Goal: Information Seeking & Learning: Learn about a topic

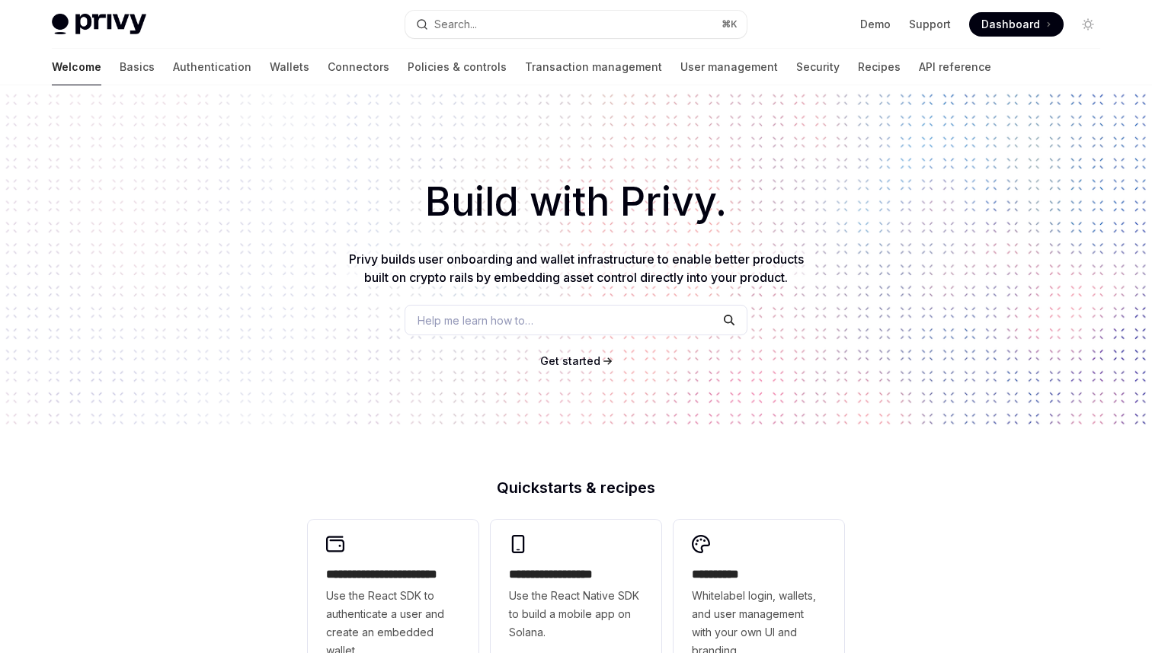
click at [383, 154] on div "Build with Privy. Privy builds user onboarding and wallet infrastructure to ena…" at bounding box center [576, 258] width 1152 height 347
click at [151, 145] on div "Build with Privy. Privy builds user onboarding and wallet infrastructure to ena…" at bounding box center [576, 258] width 1152 height 347
click at [235, 75] on div "Welcome Basics Authentication Wallets Connectors Policies & controls Transactio…" at bounding box center [521, 67] width 939 height 37
click at [919, 67] on link "API reference" at bounding box center [955, 67] width 72 height 37
type textarea "*"
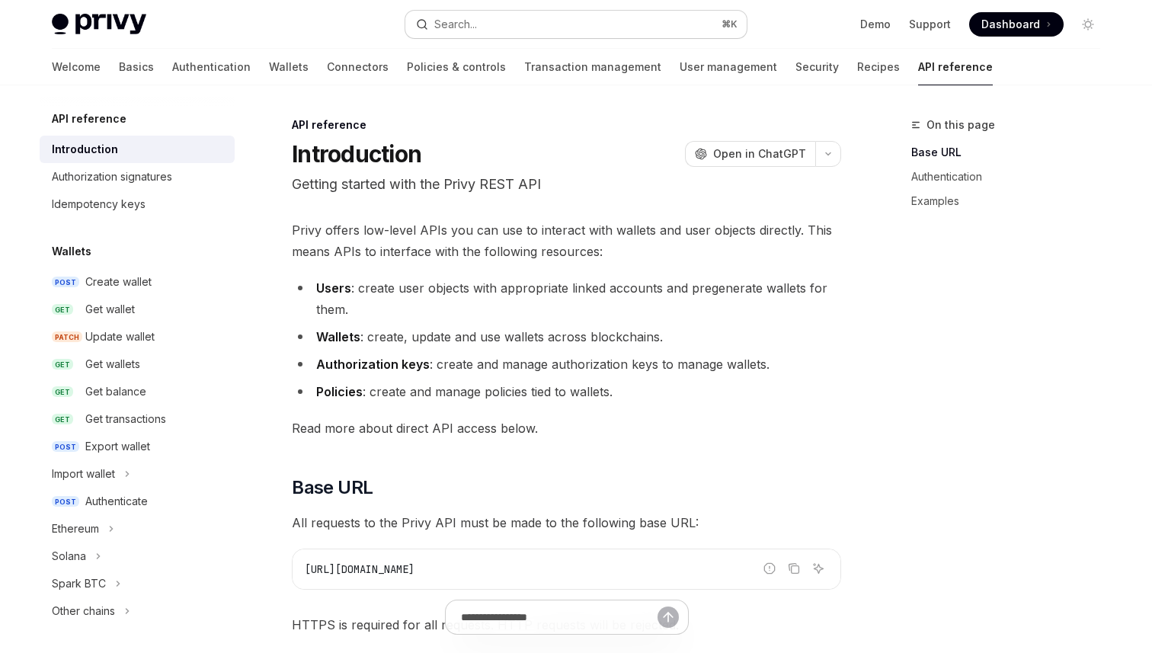
click at [570, 21] on button "Search... ⌘ K" at bounding box center [575, 24] width 341 height 27
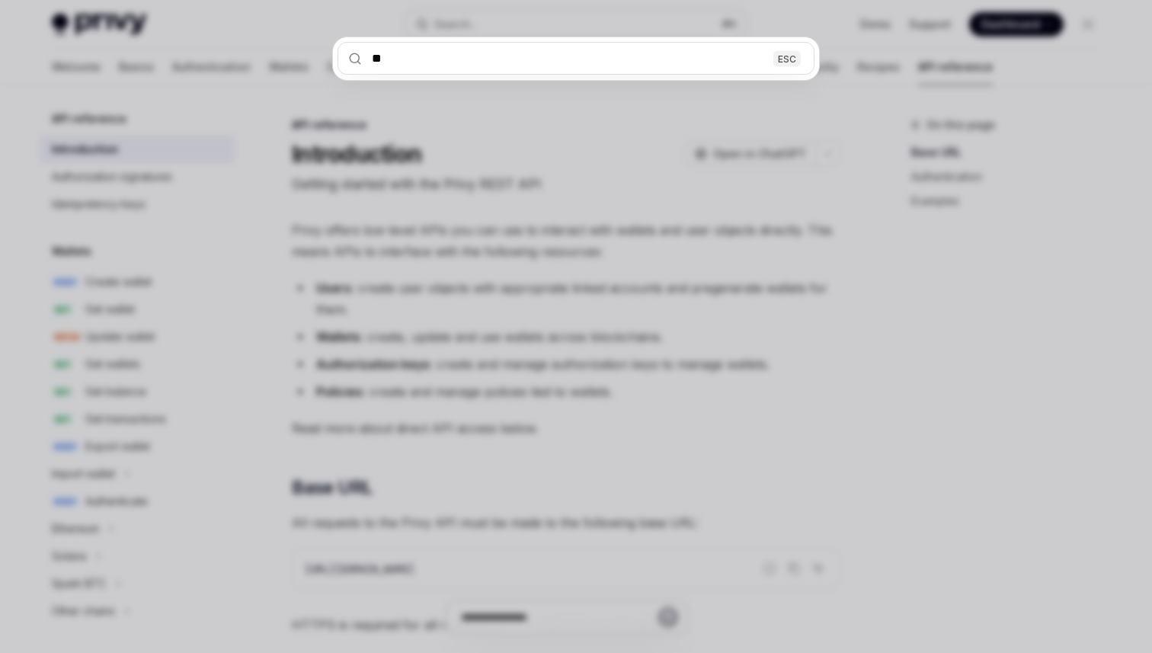
type input "***"
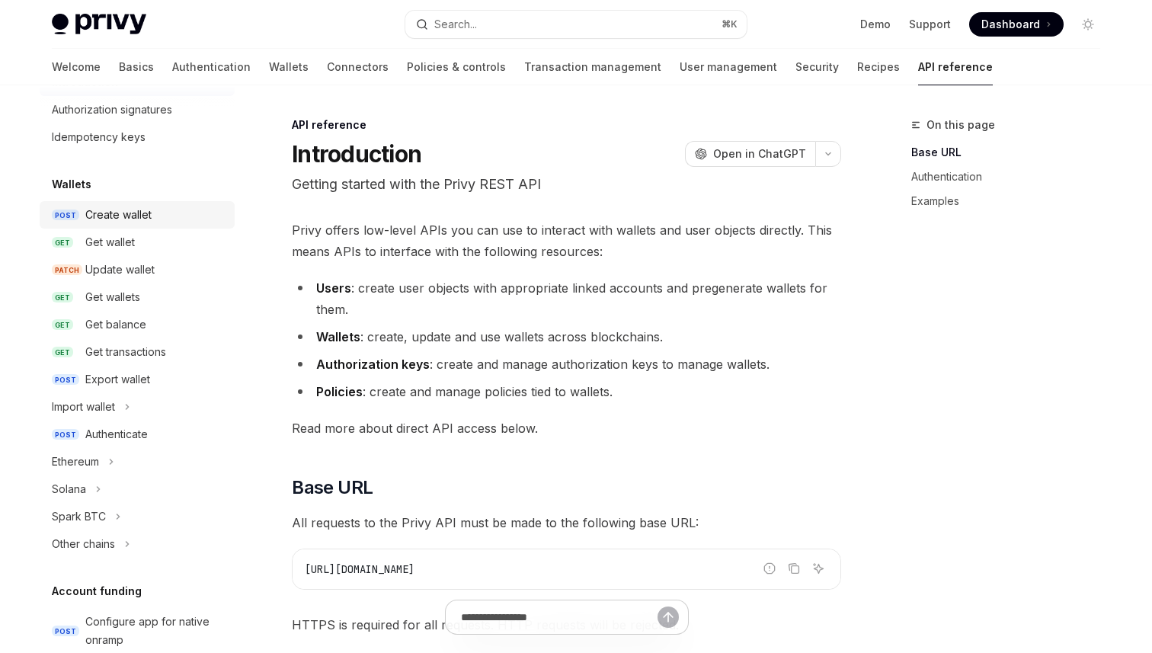
scroll to position [77, 0]
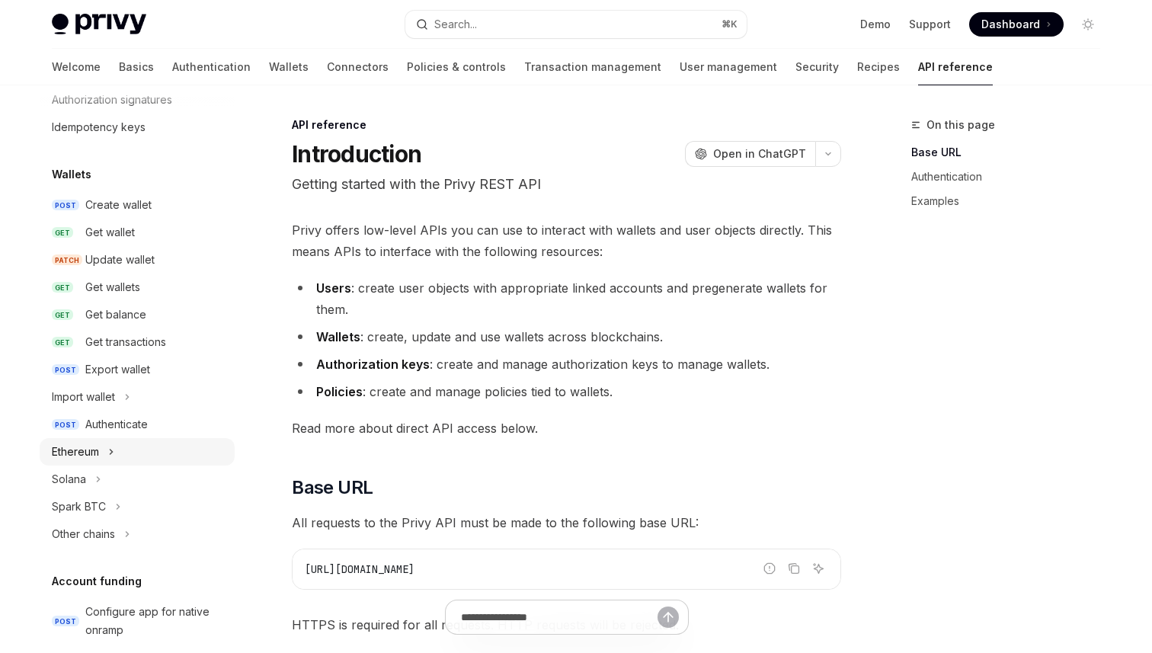
click at [104, 453] on button "Ethereum" at bounding box center [137, 451] width 195 height 27
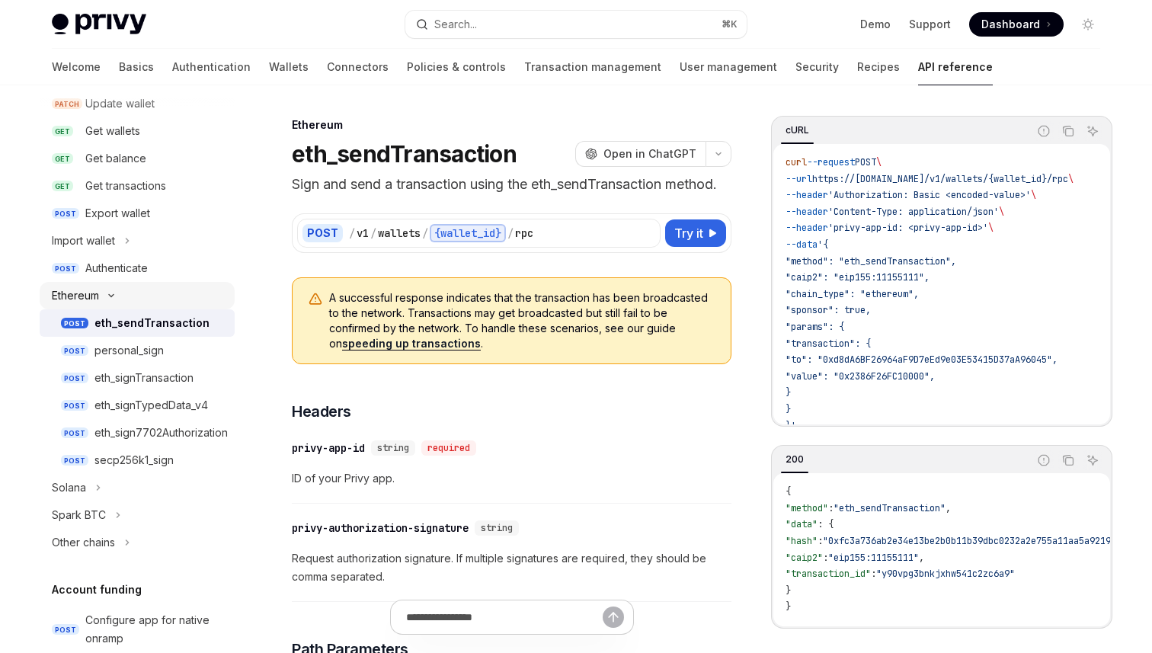
scroll to position [242, 0]
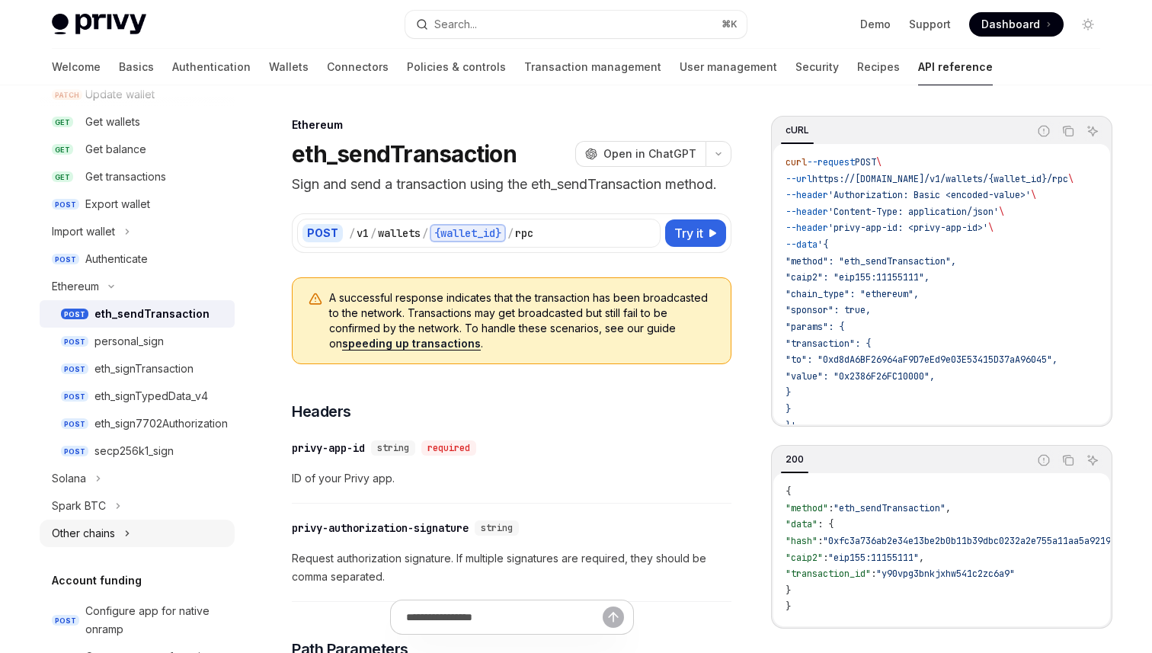
click at [110, 528] on div "Other chains" at bounding box center [83, 533] width 63 height 18
type textarea "*"
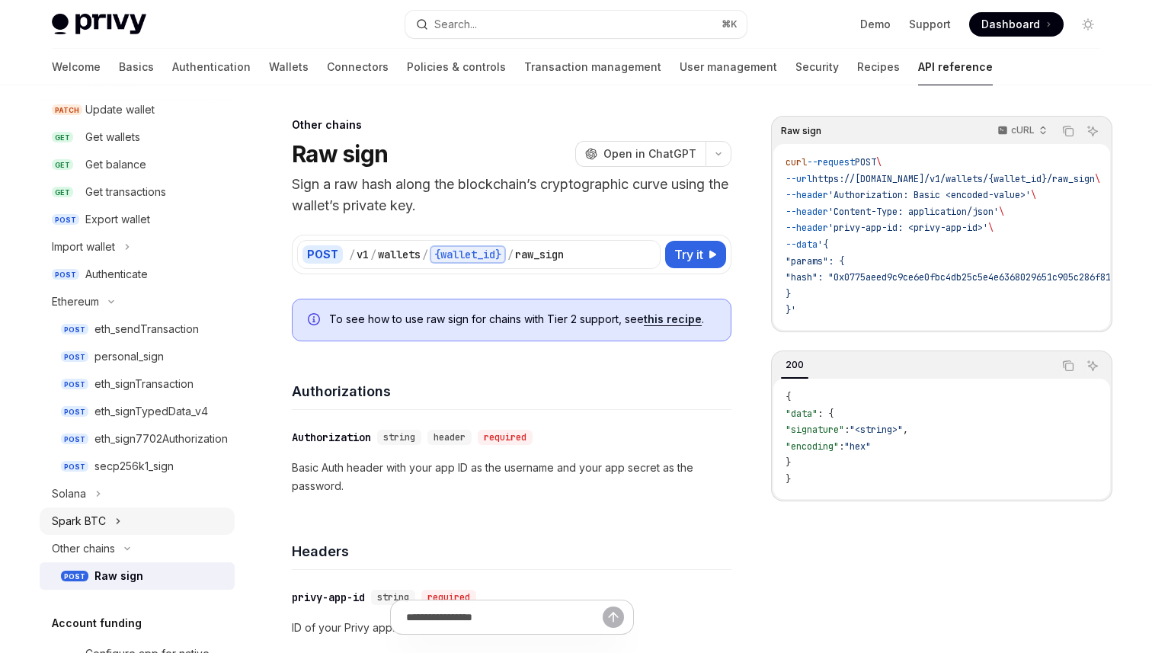
scroll to position [214, 0]
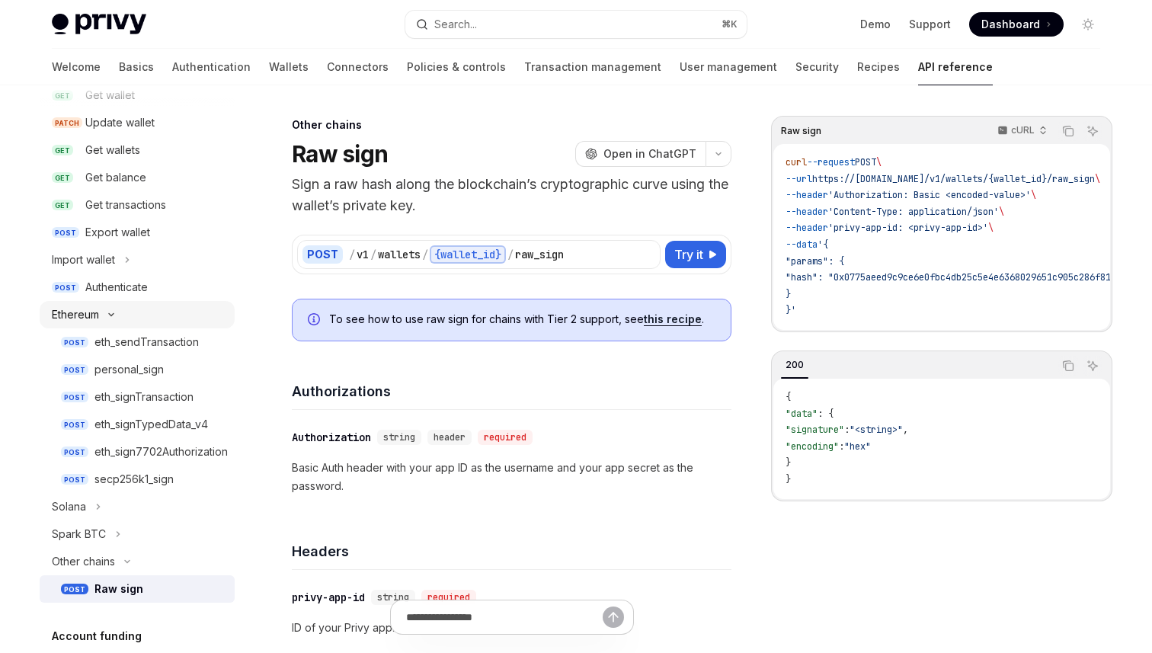
click at [104, 314] on icon "Toggle Ethereum section" at bounding box center [111, 315] width 18 height 6
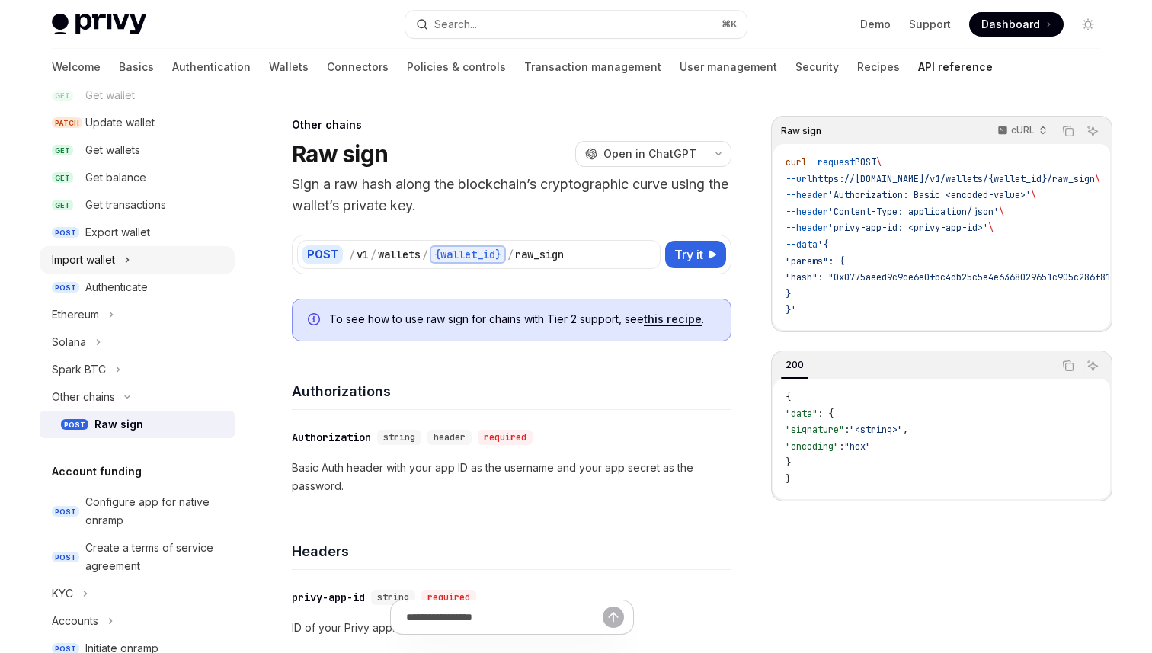
click at [121, 256] on button "Import wallet" at bounding box center [137, 259] width 195 height 27
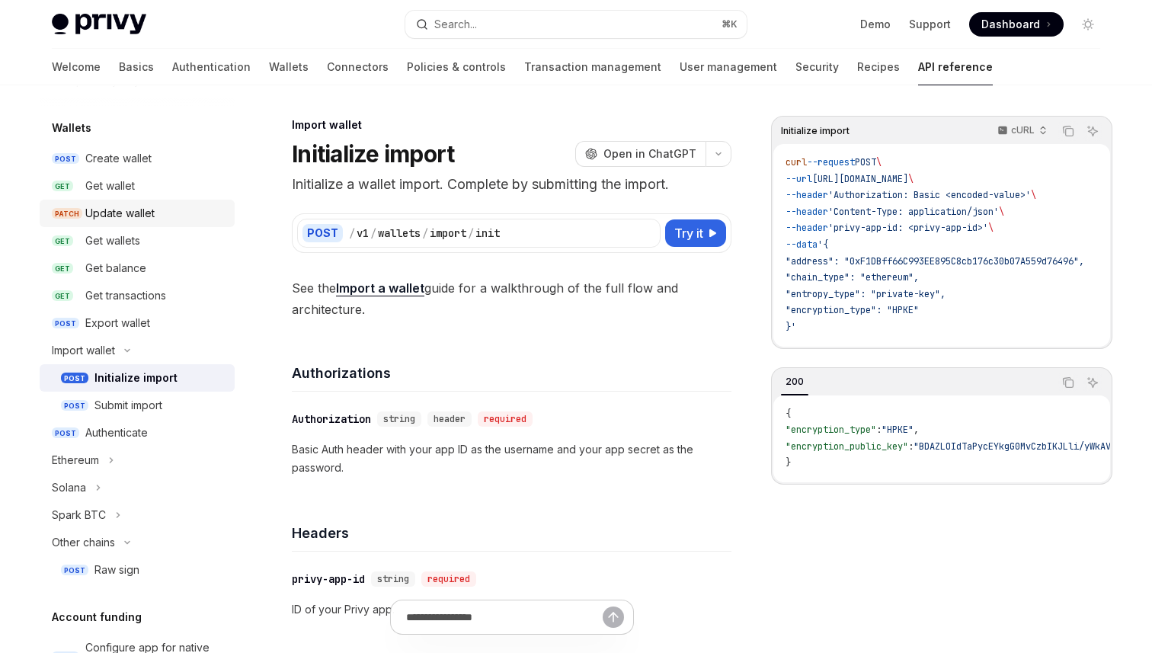
scroll to position [120, 0]
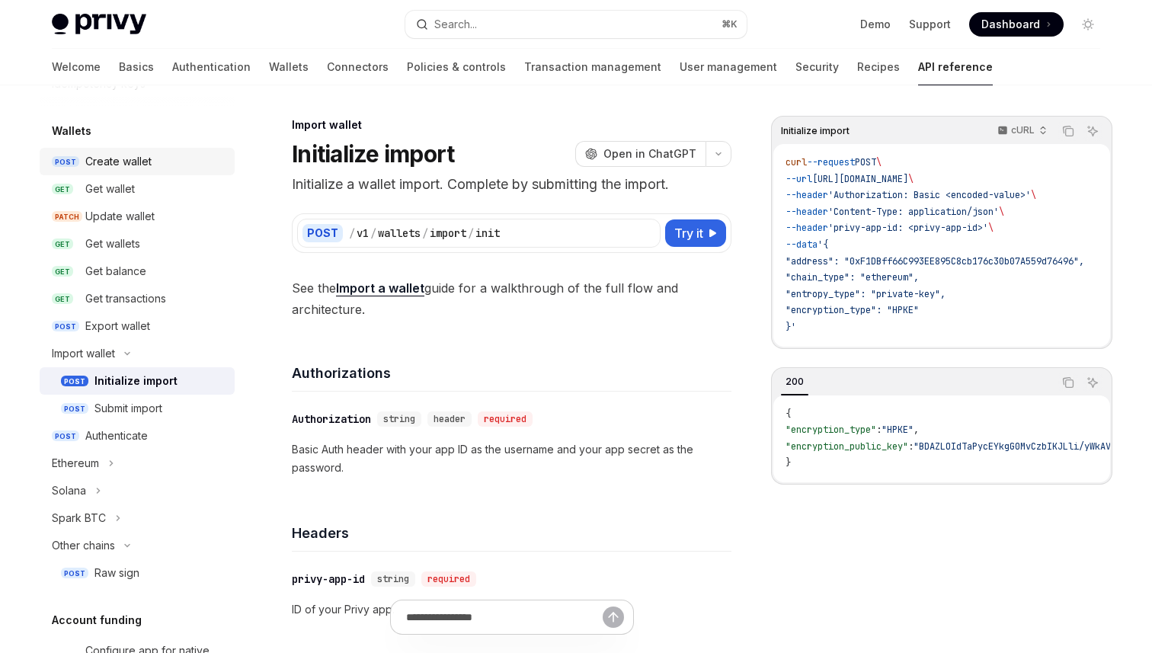
click at [132, 162] on div "Create wallet" at bounding box center [118, 161] width 66 height 18
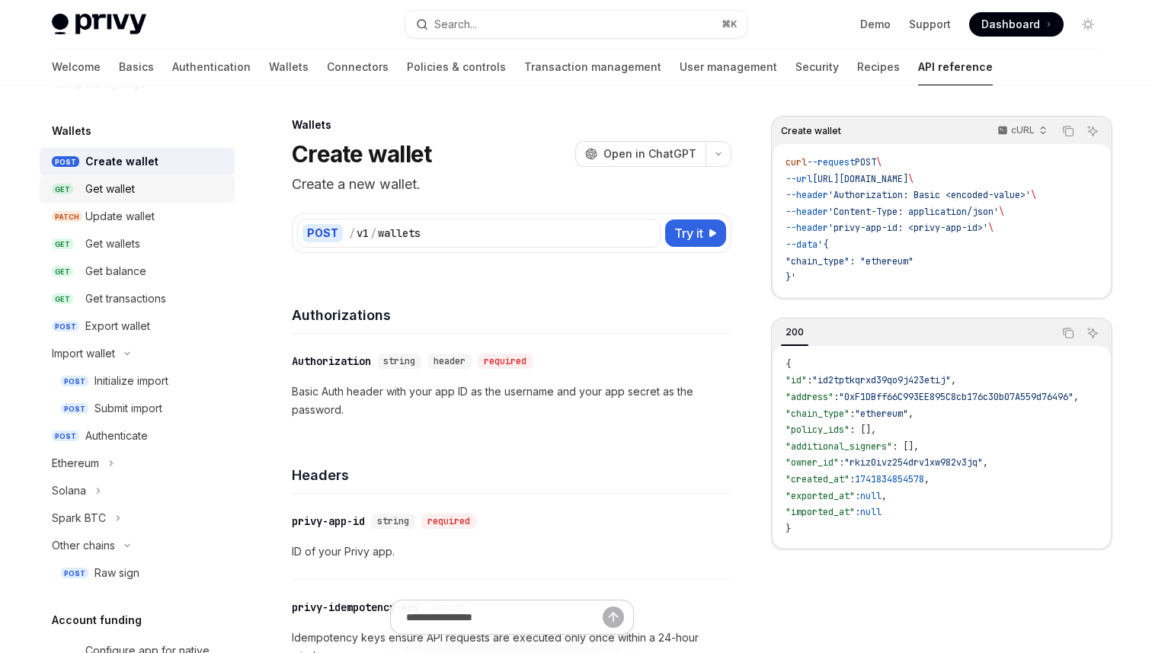
click at [131, 185] on div "Get wallet" at bounding box center [110, 189] width 50 height 18
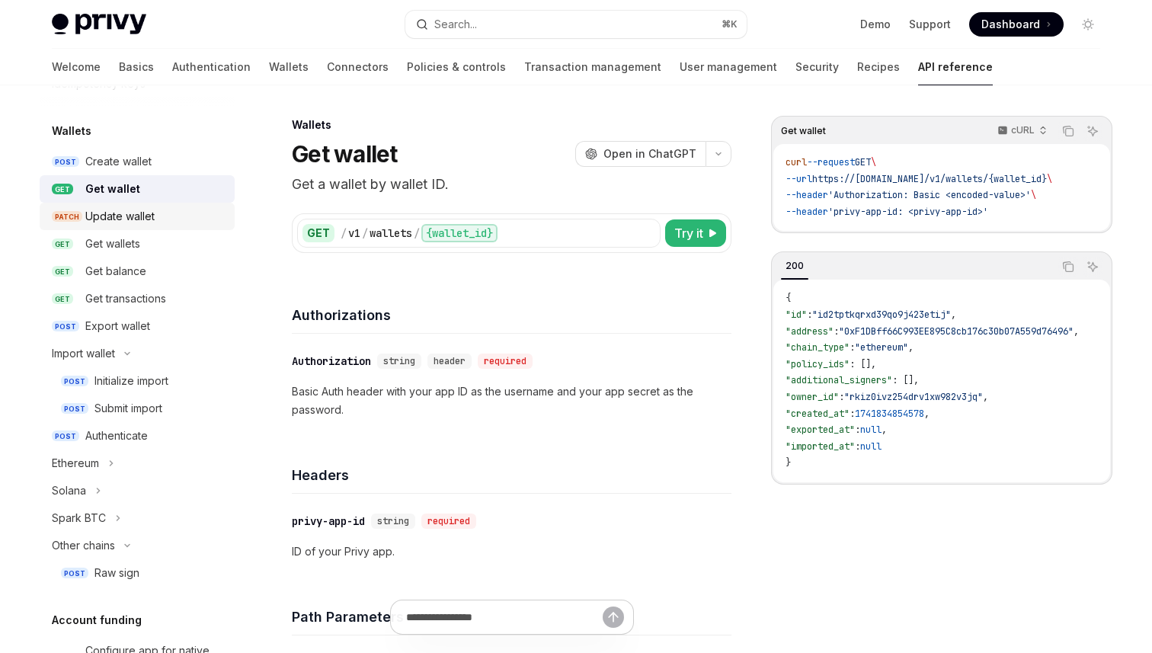
click at [132, 211] on div "Update wallet" at bounding box center [119, 216] width 69 height 18
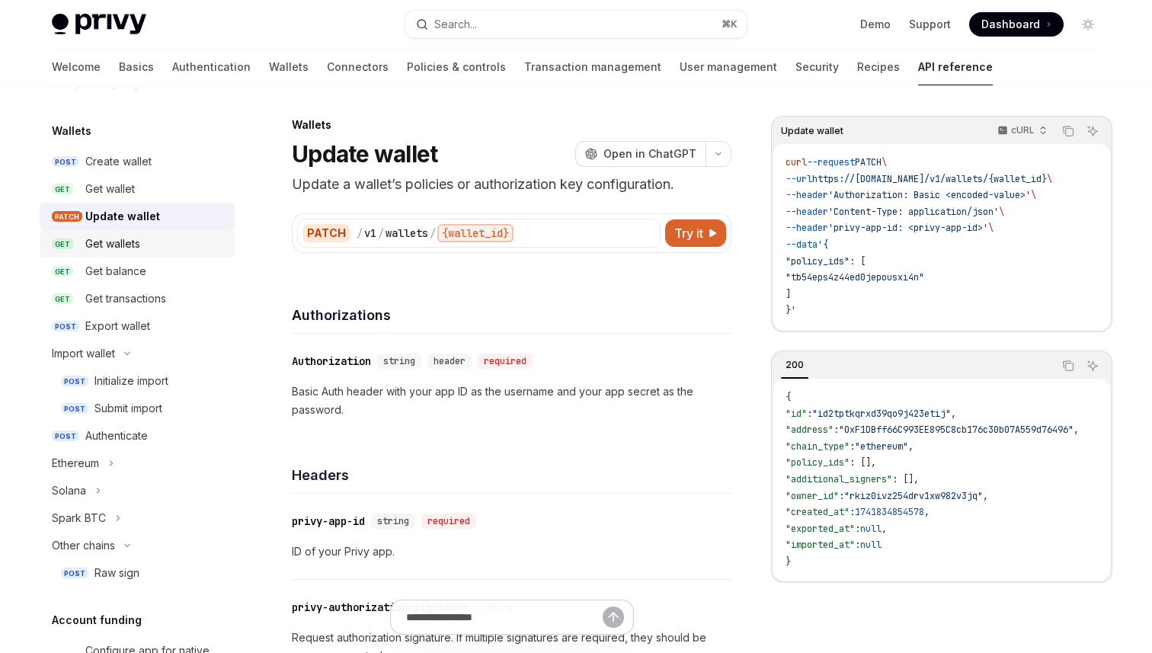
click at [128, 243] on div "Get wallets" at bounding box center [112, 244] width 55 height 18
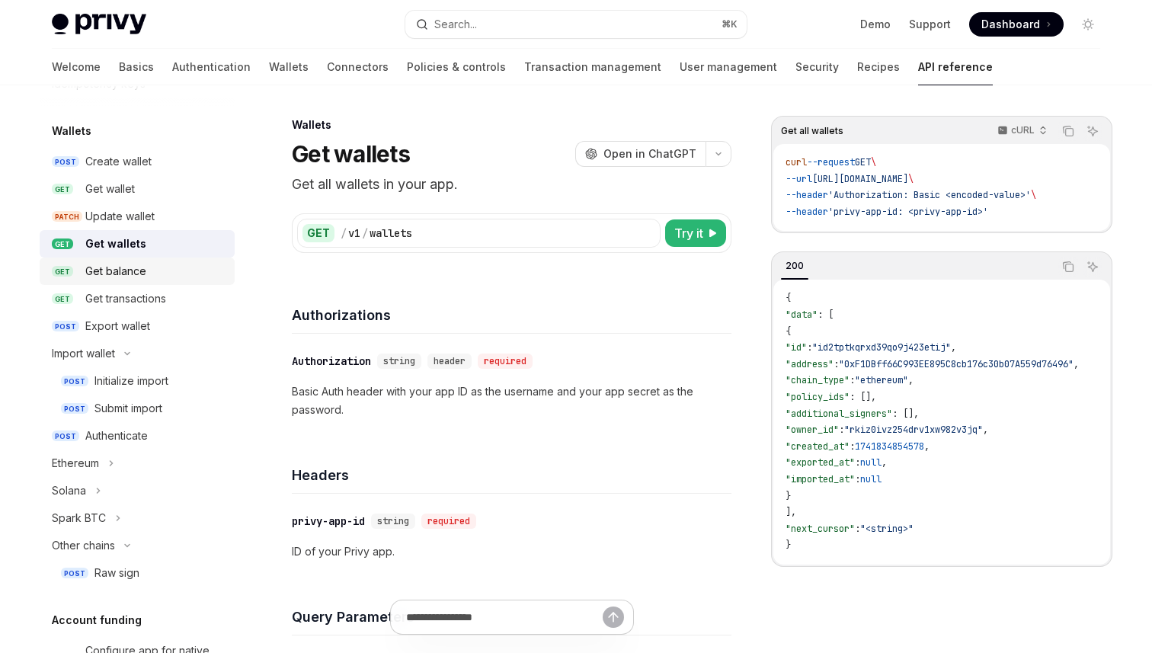
click at [123, 274] on div "Get balance" at bounding box center [115, 271] width 61 height 18
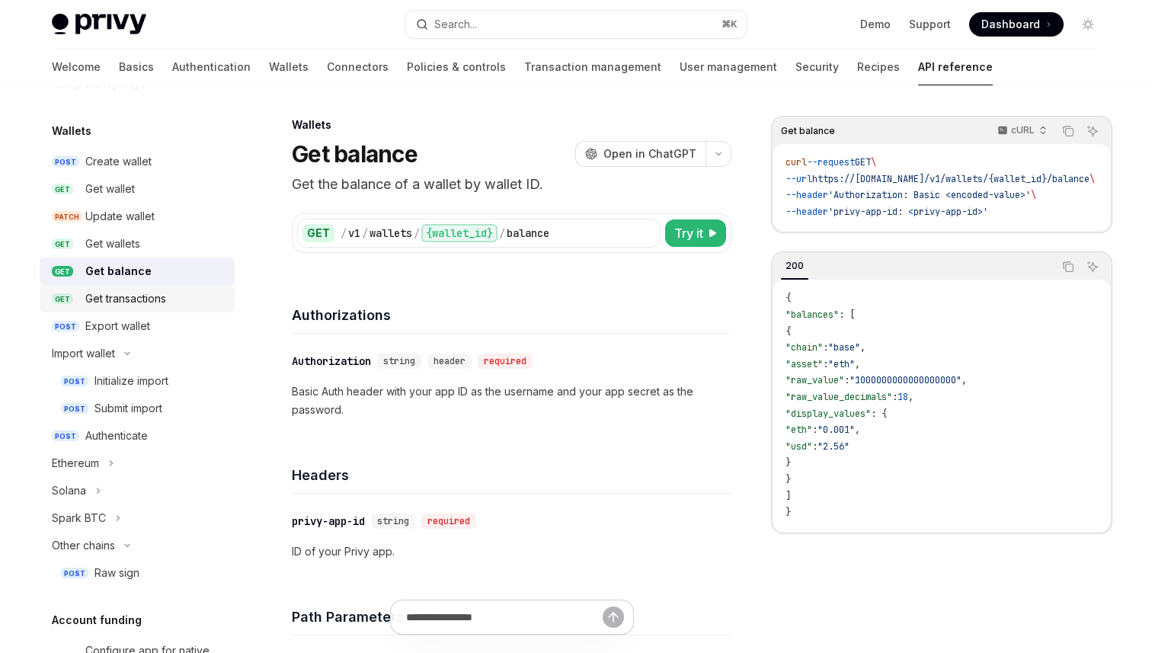
click at [123, 298] on div "Get transactions" at bounding box center [125, 298] width 81 height 18
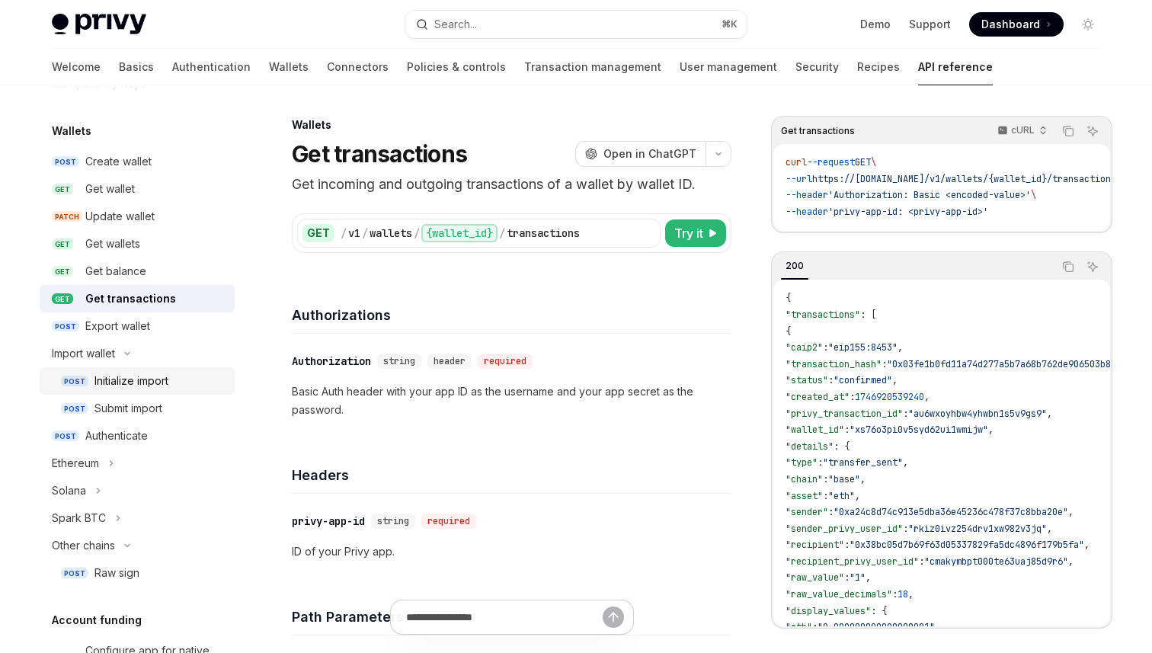
click at [121, 378] on div "Initialize import" at bounding box center [131, 381] width 74 height 18
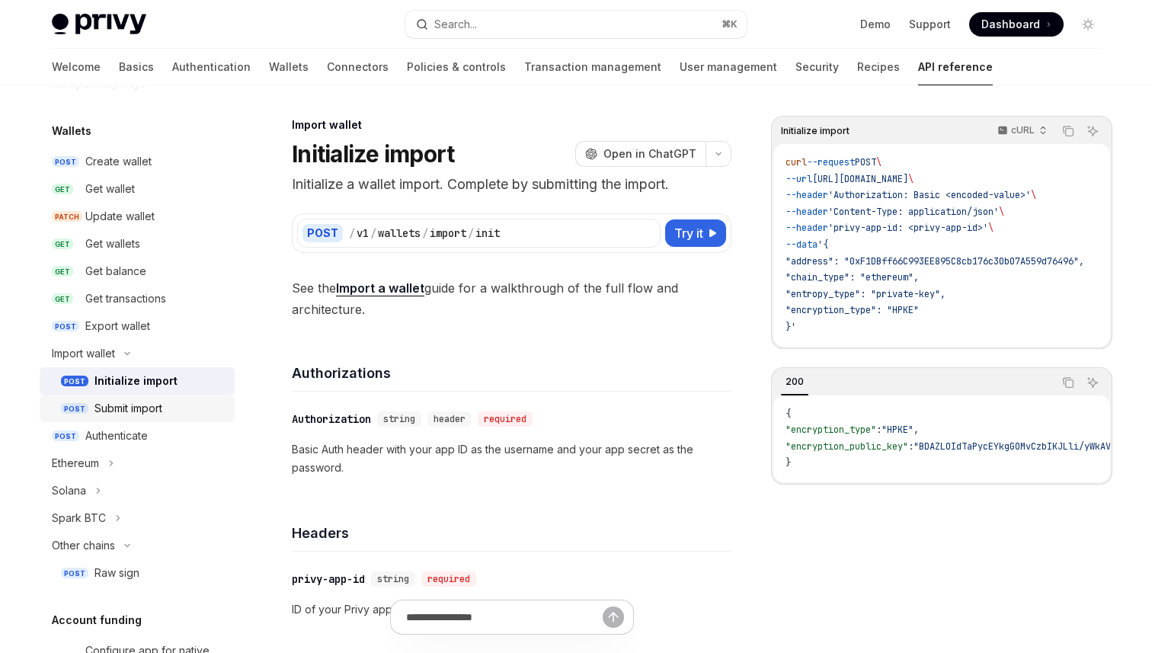
click at [119, 412] on div "Submit import" at bounding box center [128, 408] width 68 height 18
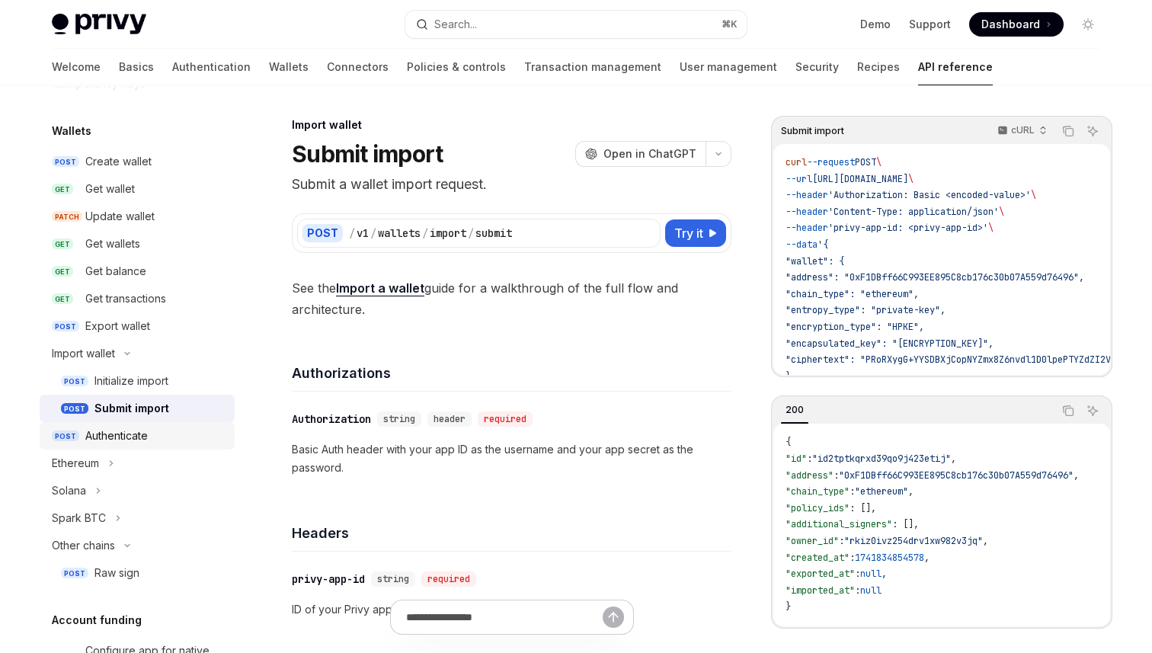
click at [122, 437] on div "Authenticate" at bounding box center [116, 436] width 62 height 18
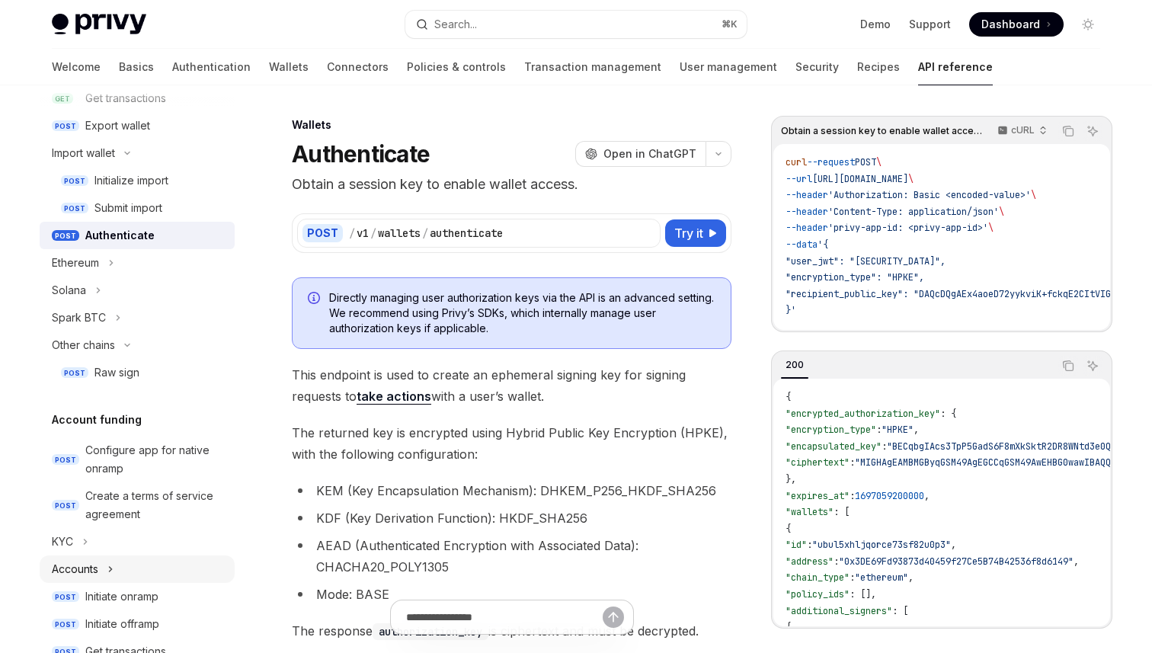
scroll to position [307, 0]
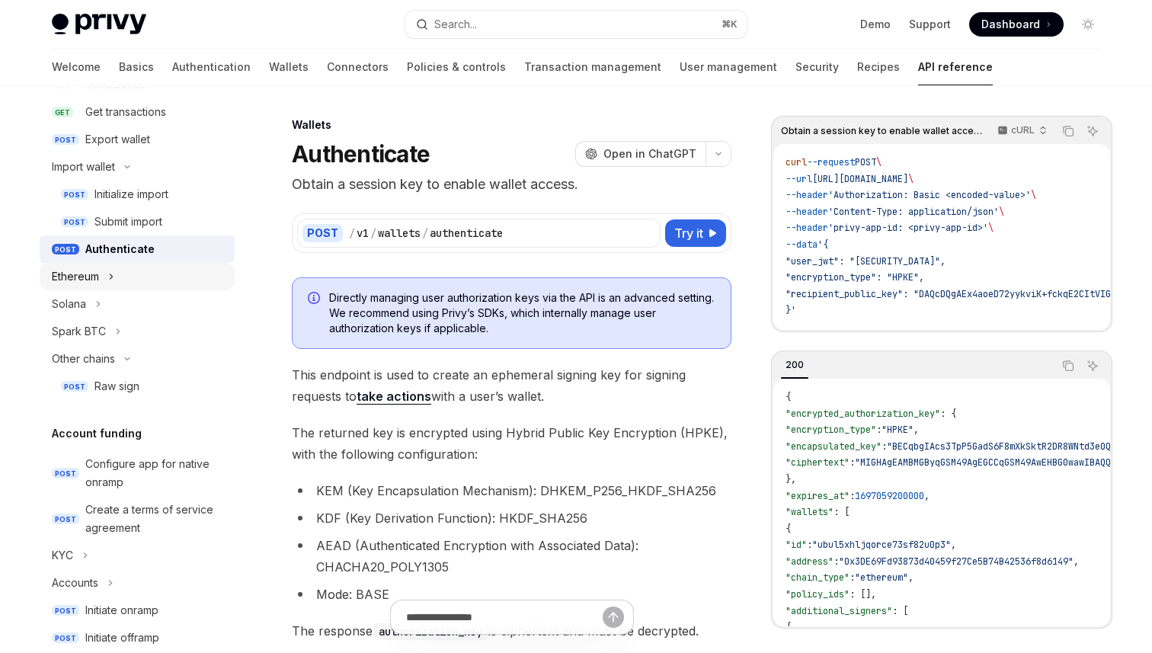
click at [102, 281] on button "Ethereum" at bounding box center [137, 276] width 195 height 27
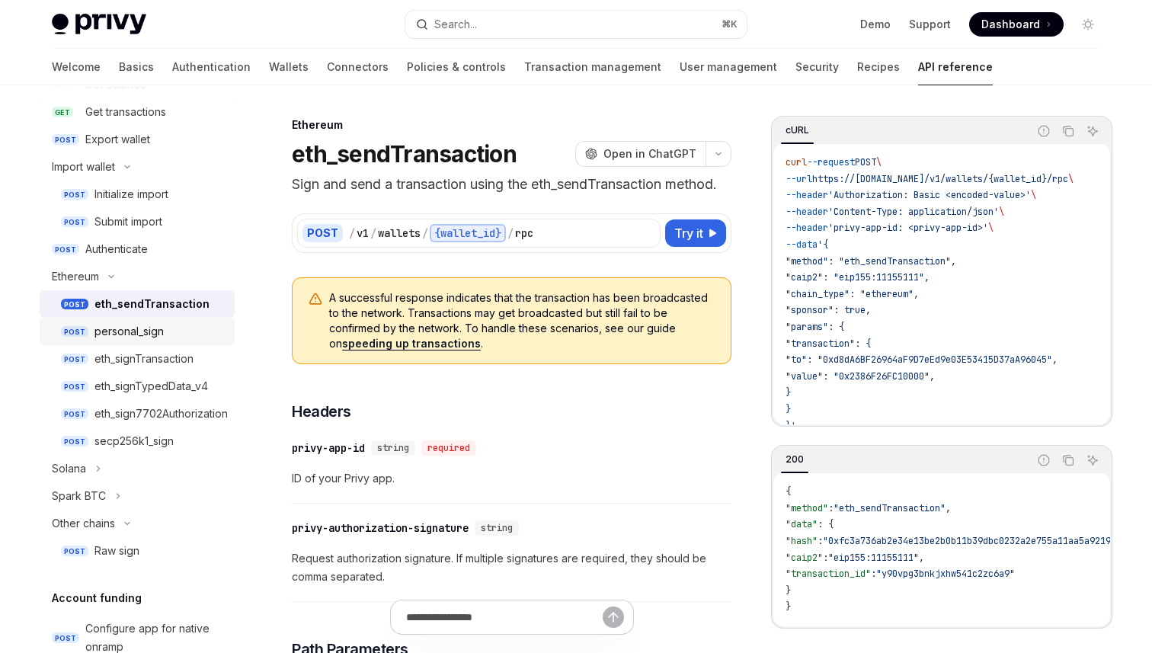
click at [115, 333] on div "personal_sign" at bounding box center [128, 331] width 69 height 18
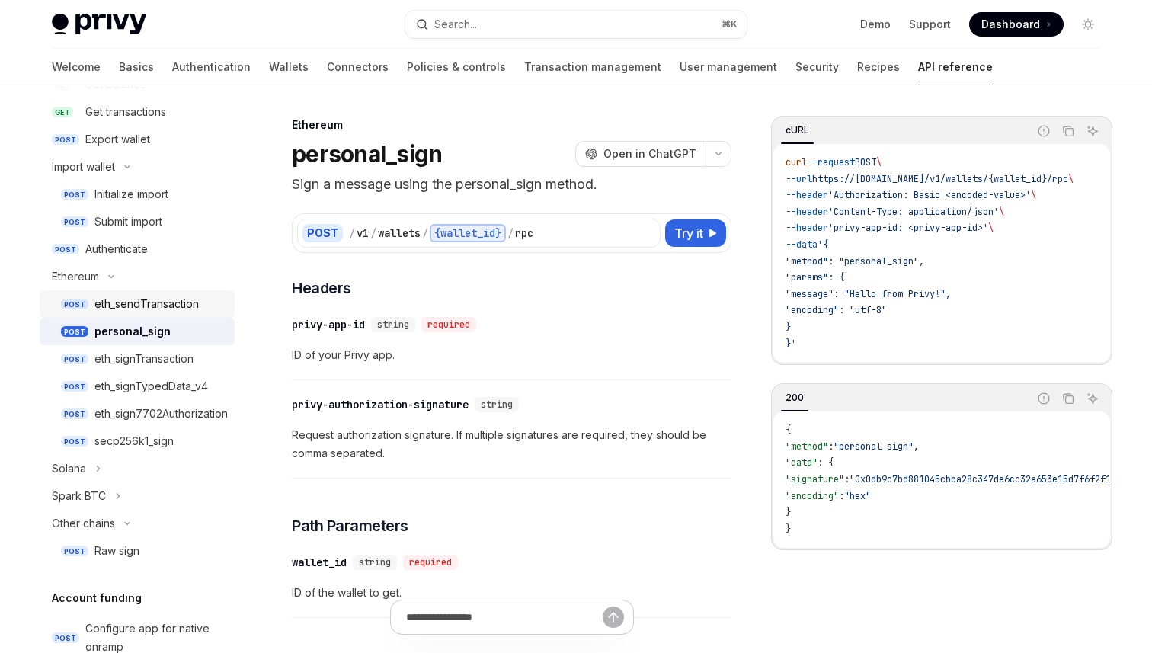
click at [125, 304] on div "eth_sendTransaction" at bounding box center [146, 304] width 104 height 18
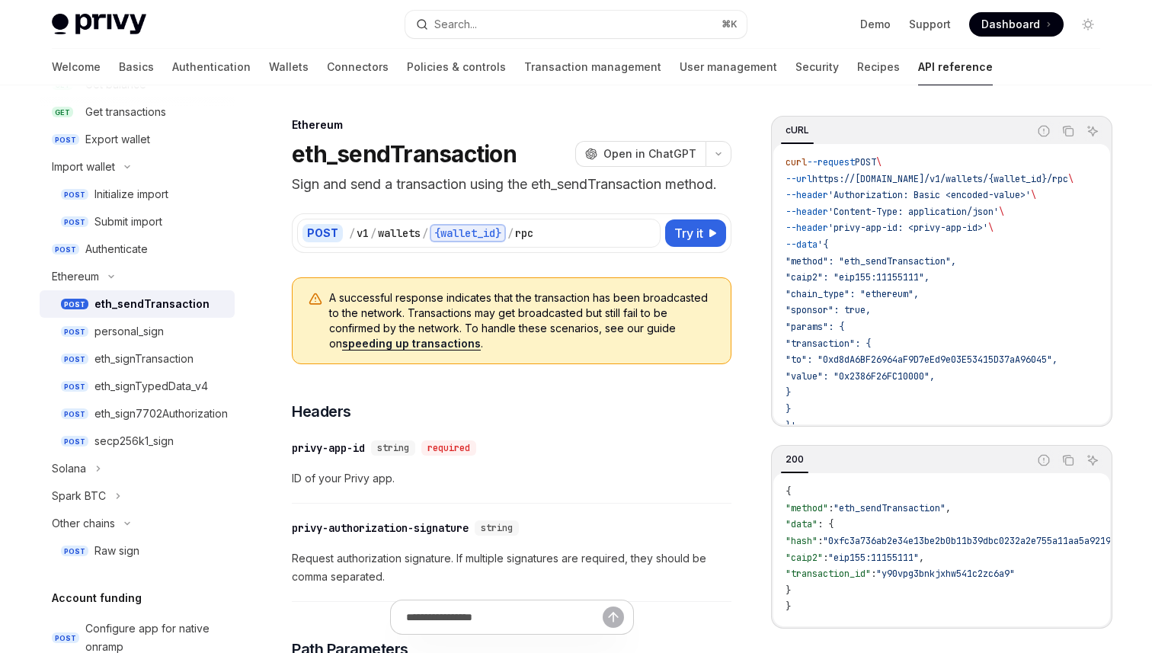
type textarea "*"
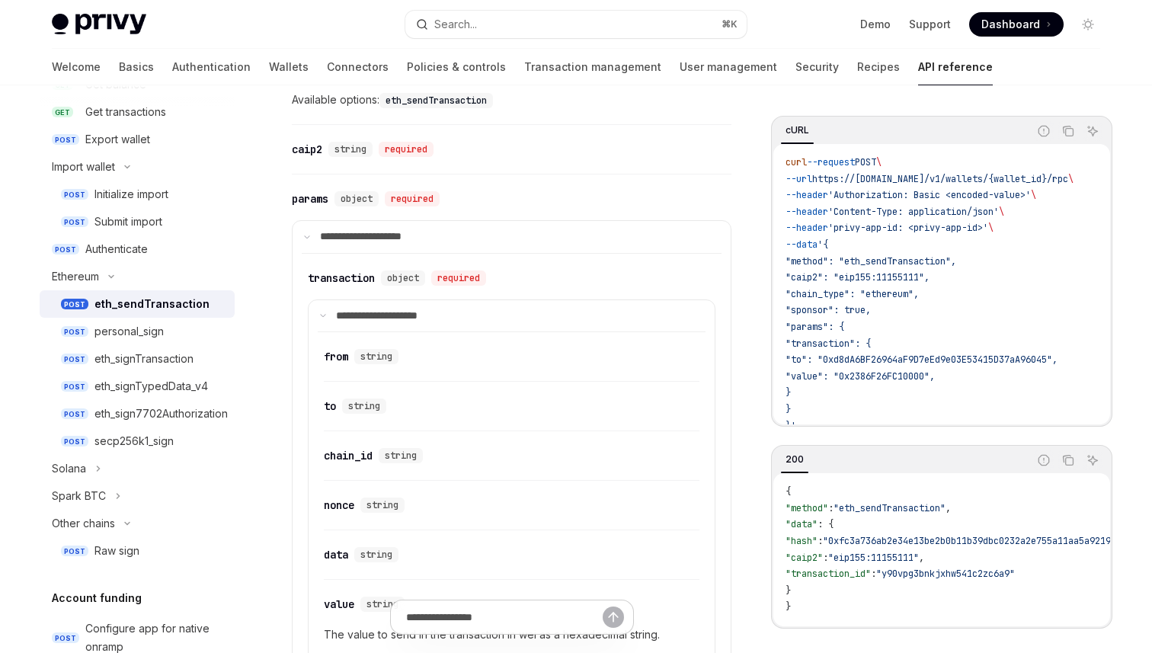
scroll to position [731, 0]
